Goal: Information Seeking & Learning: Learn about a topic

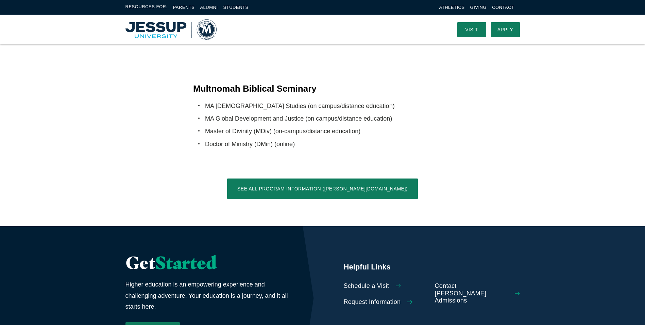
scroll to position [1157, 0]
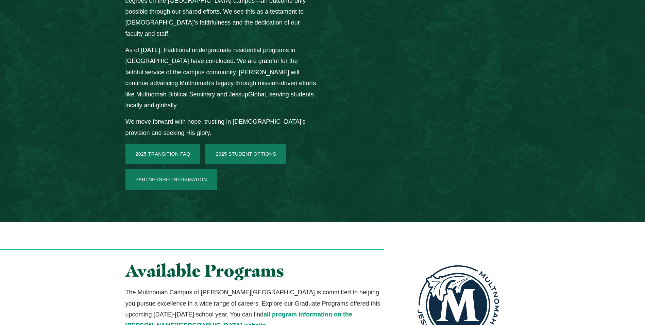
scroll to position [1225, 0]
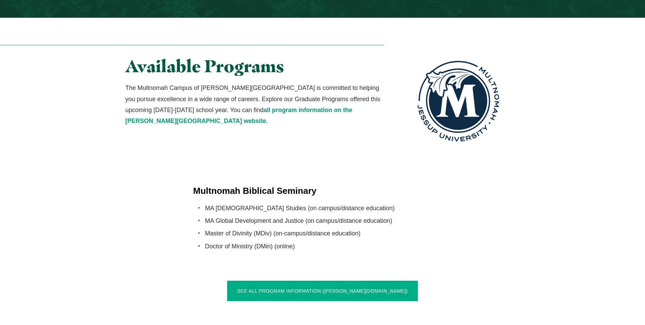
click at [324, 280] on link "See All Program Information ([PERSON_NAME][DOMAIN_NAME])" at bounding box center [322, 290] width 191 height 20
